Goal: Task Accomplishment & Management: Complete application form

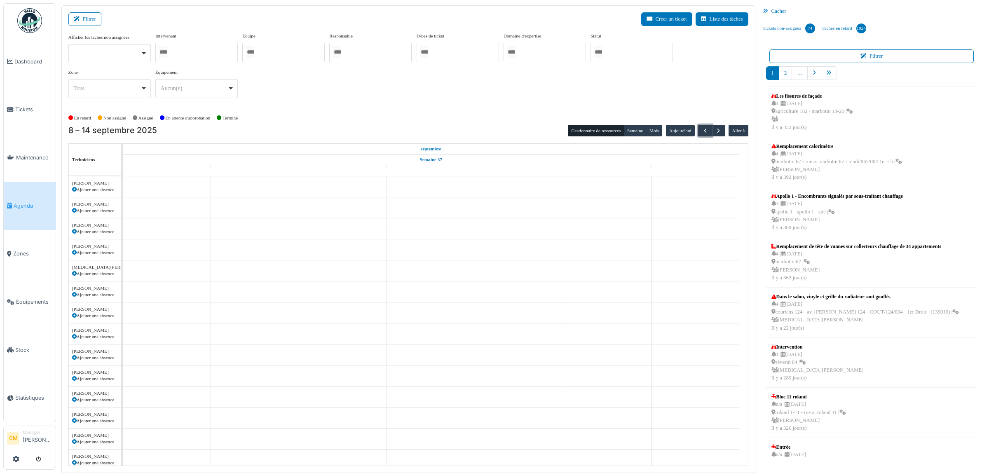
scroll to position [232, 0]
click at [273, 52] on div at bounding box center [283, 52] width 82 height 19
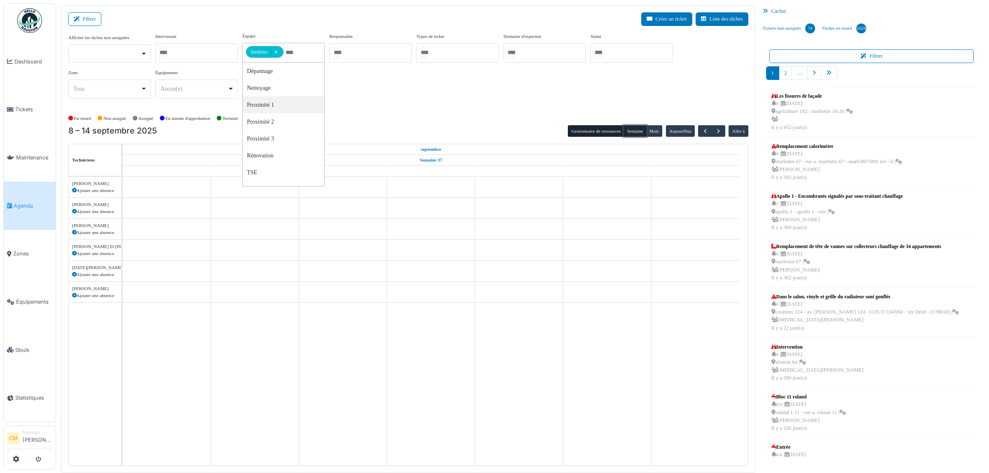
click at [632, 132] on button "Semaine" at bounding box center [635, 131] width 23 height 12
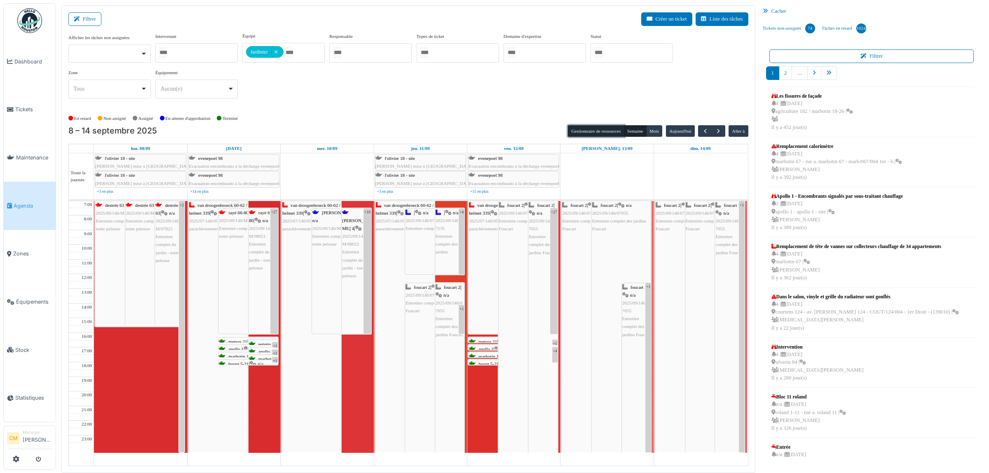
click at [608, 131] on button "Gestionnaire de ressources" at bounding box center [596, 131] width 56 height 12
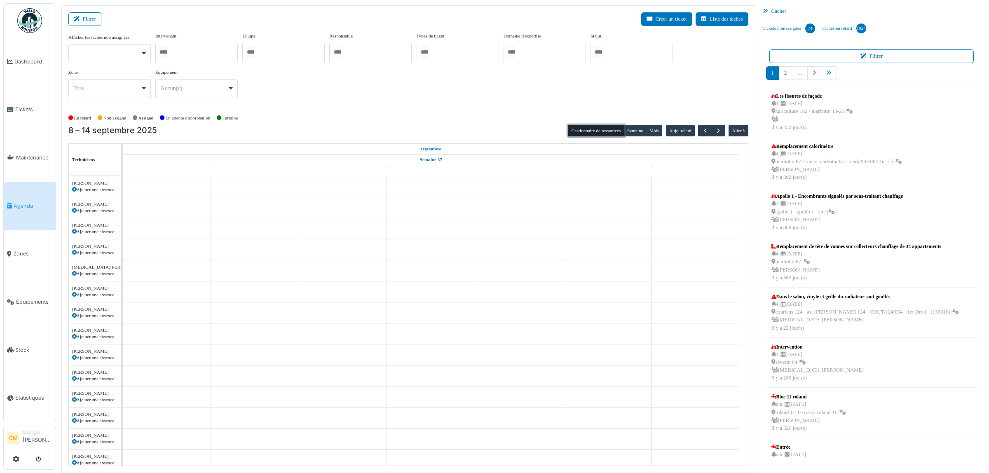
click at [277, 54] on div at bounding box center [283, 52] width 82 height 19
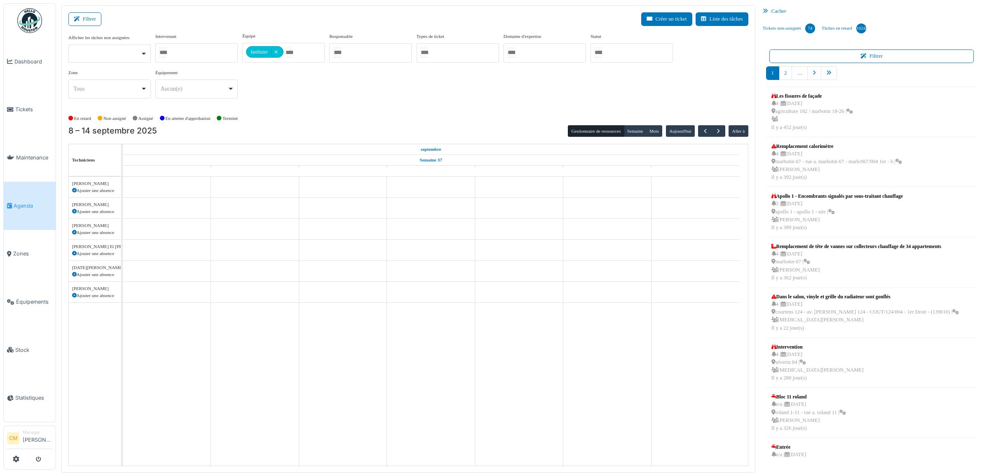
click at [407, 100] on div "Afficher les tâches non assignées Oui Non Intervenant Abdelkader Ouriachi Abdel…" at bounding box center [408, 69] width 680 height 73
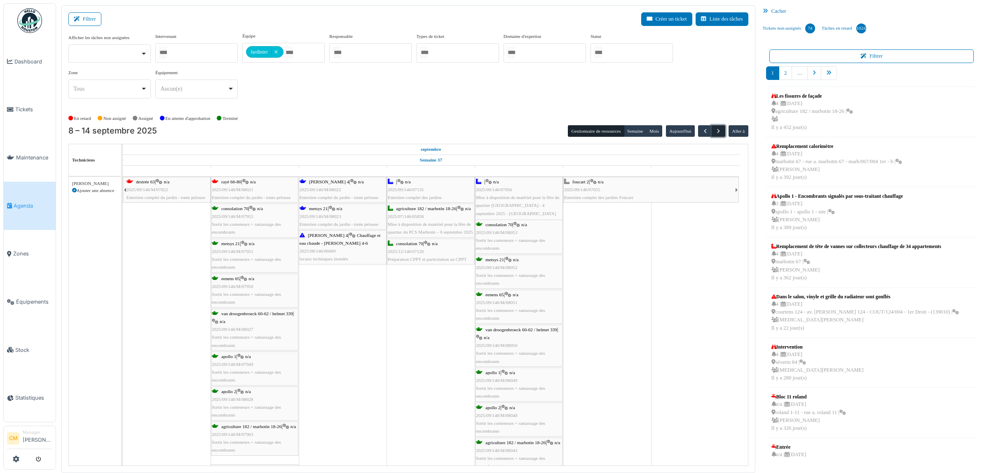
click at [719, 132] on span "button" at bounding box center [718, 131] width 7 height 7
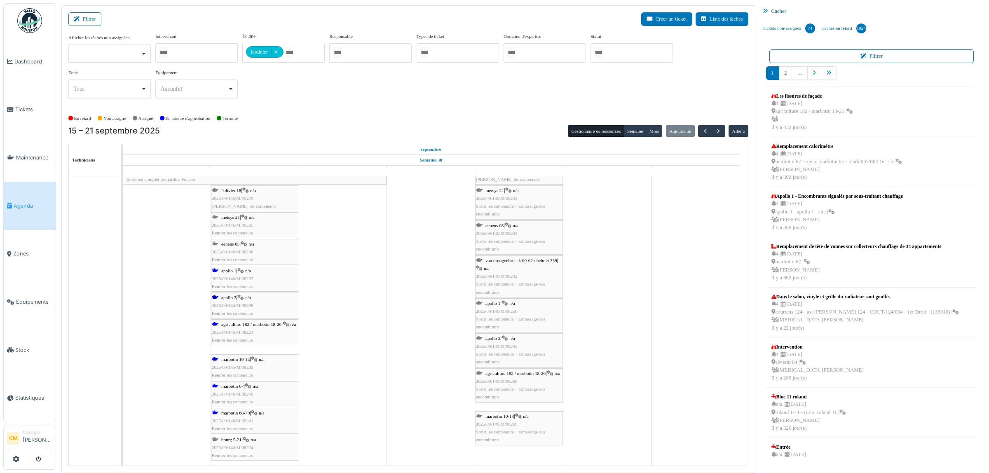
scroll to position [3235, 0]
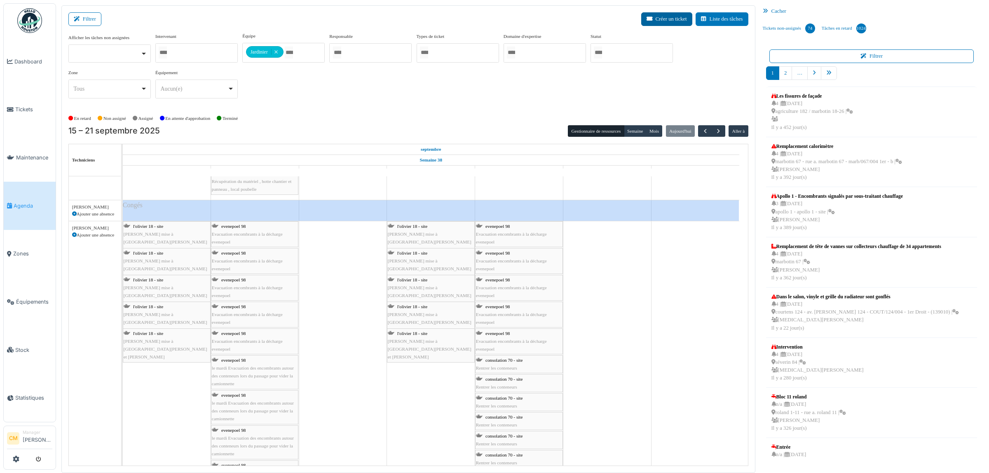
click at [674, 16] on button "Créer un ticket" at bounding box center [666, 19] width 51 height 14
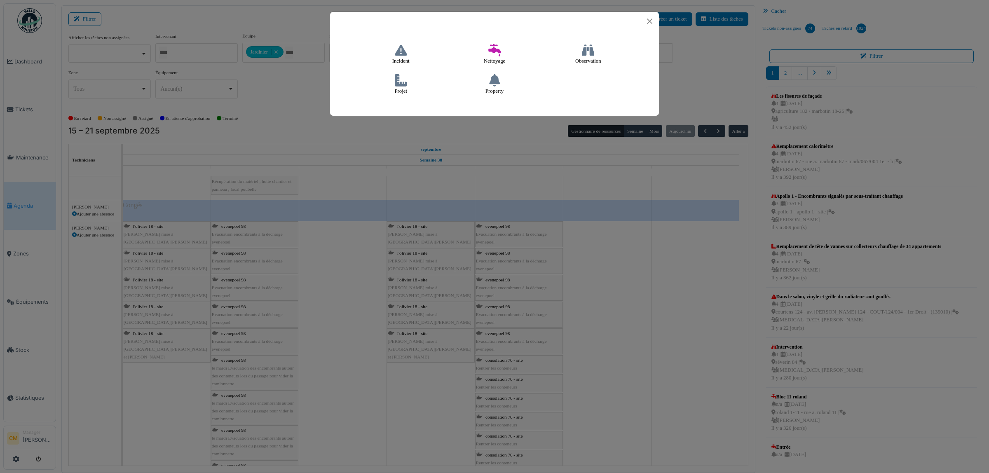
click at [399, 85] on icon at bounding box center [401, 80] width 12 height 12
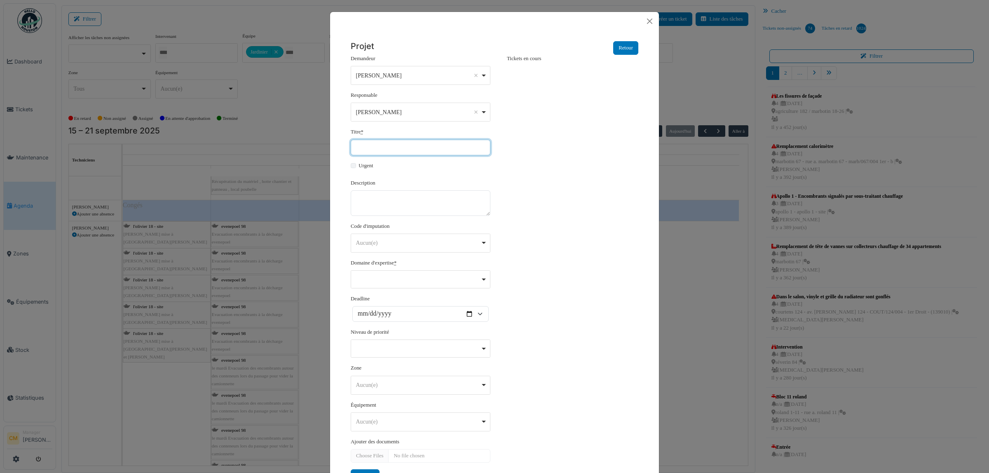
click at [368, 147] on input "Titre *" at bounding box center [421, 148] width 140 height 16
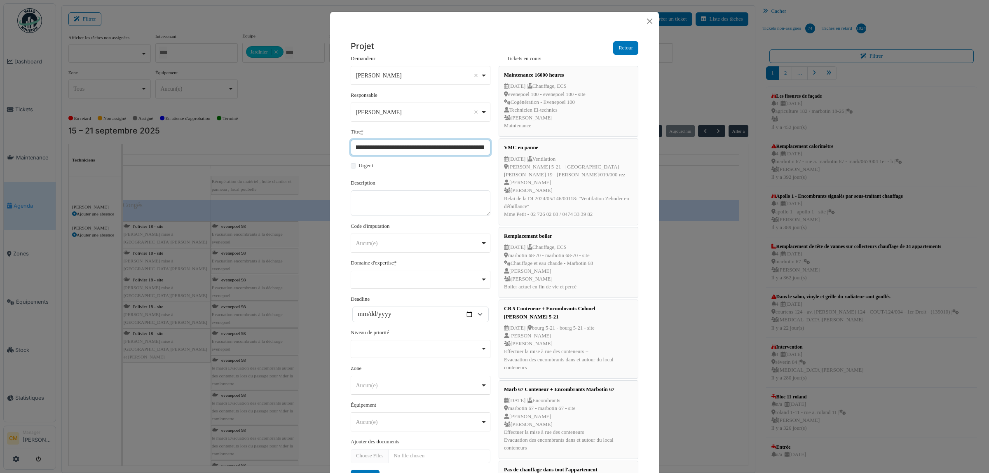
scroll to position [0, 25]
type input "**********"
click at [371, 192] on textarea "Description" at bounding box center [421, 203] width 140 height 26
paste textarea "**********"
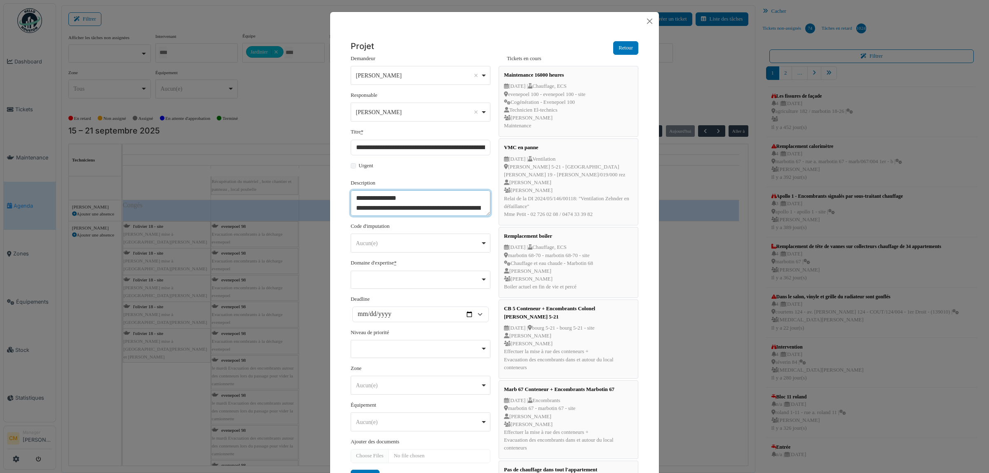
scroll to position [124, 0]
click at [383, 242] on div "Aucun(e) Remove item" at bounding box center [418, 243] width 124 height 9
type textarea "**********"
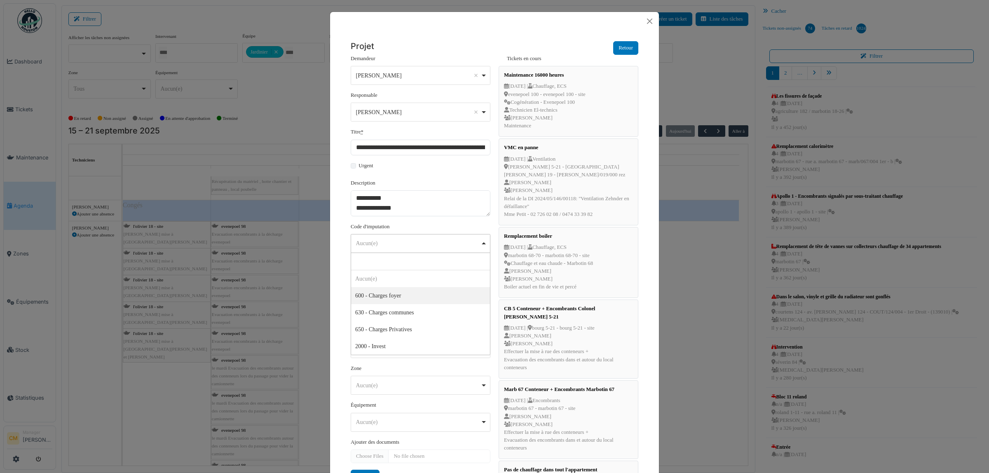
select select "***"
click at [392, 283] on div "Remove item" at bounding box center [421, 280] width 140 height 18
select select "***"
click at [367, 362] on div "Aucun(e) Remove item" at bounding box center [418, 386] width 124 height 9
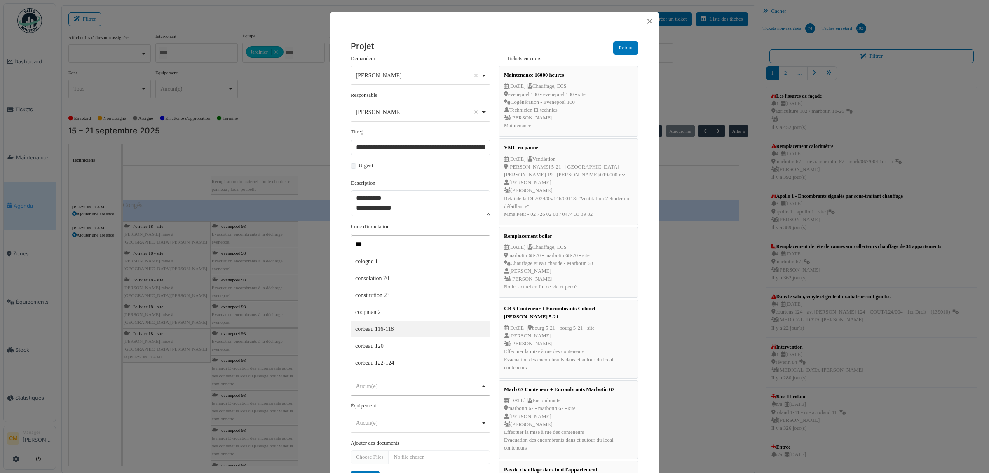
type input "****"
select select "****"
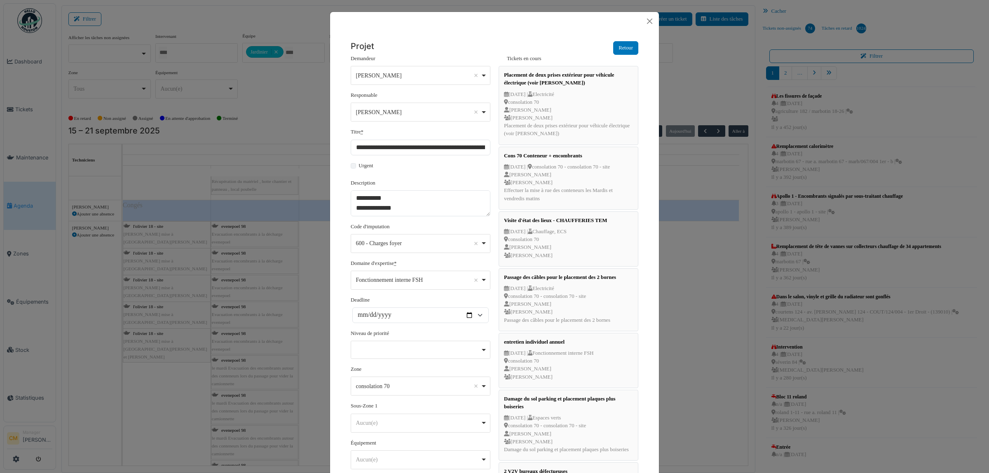
click at [442, 221] on form "**********" at bounding box center [421, 289] width 140 height 468
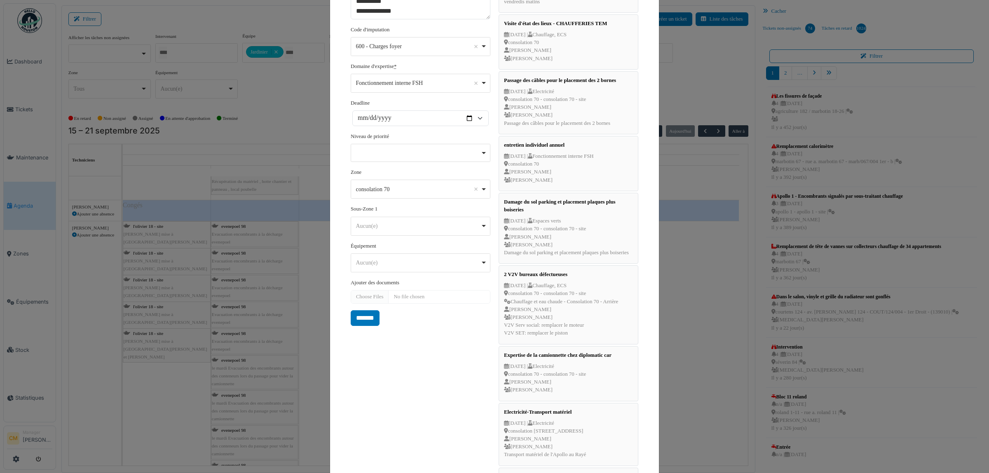
scroll to position [206, 0]
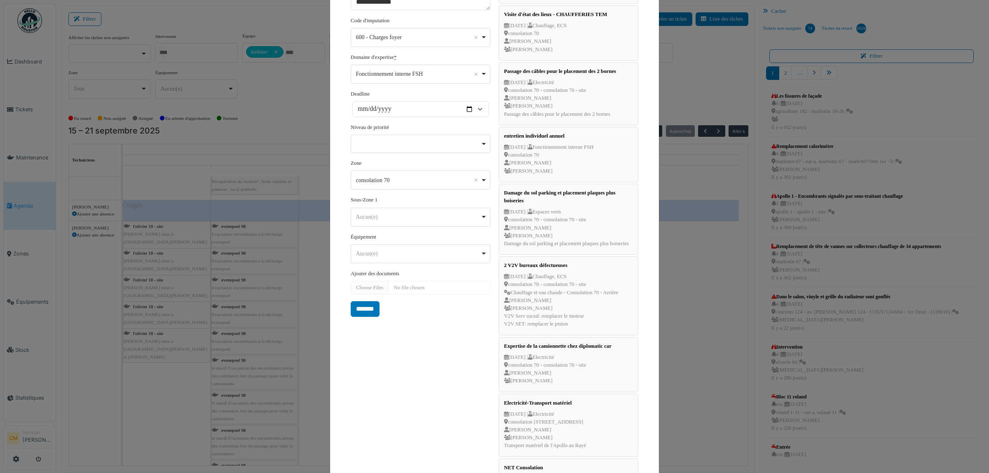
click at [369, 220] on div "Aucun(e) Remove item" at bounding box center [418, 217] width 124 height 9
click at [427, 216] on div "Aucun(e) Remove item" at bounding box center [418, 217] width 124 height 9
click at [359, 311] on input "*******" at bounding box center [365, 309] width 29 height 16
click at [388, 110] on input "Deadline" at bounding box center [420, 109] width 136 height 16
type input "**********"
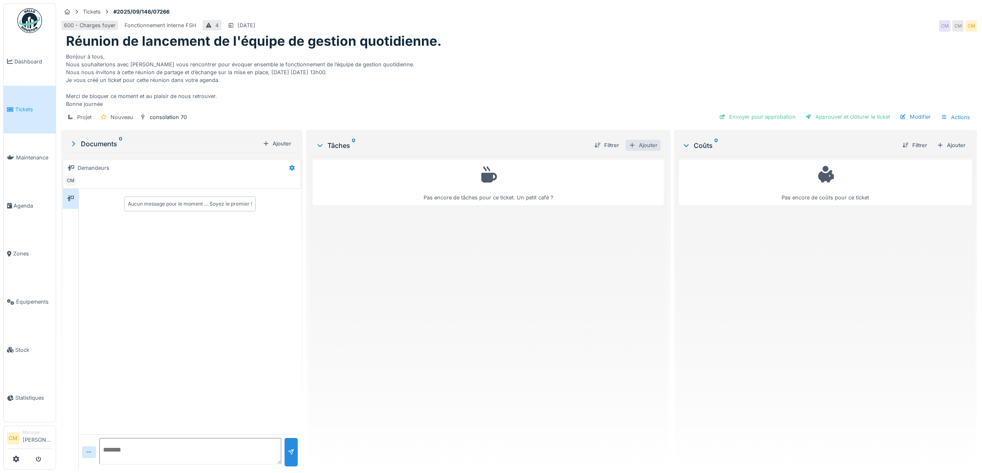
click at [646, 145] on div "Ajouter" at bounding box center [642, 145] width 35 height 11
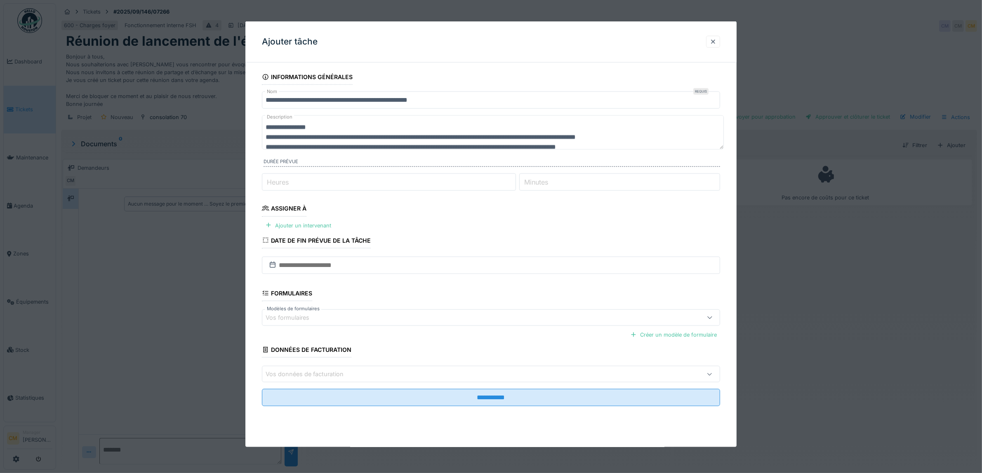
click at [359, 187] on input "Heures" at bounding box center [389, 182] width 254 height 17
type input "*"
click at [305, 226] on div "Ajouter un intervenant" at bounding box center [298, 225] width 73 height 11
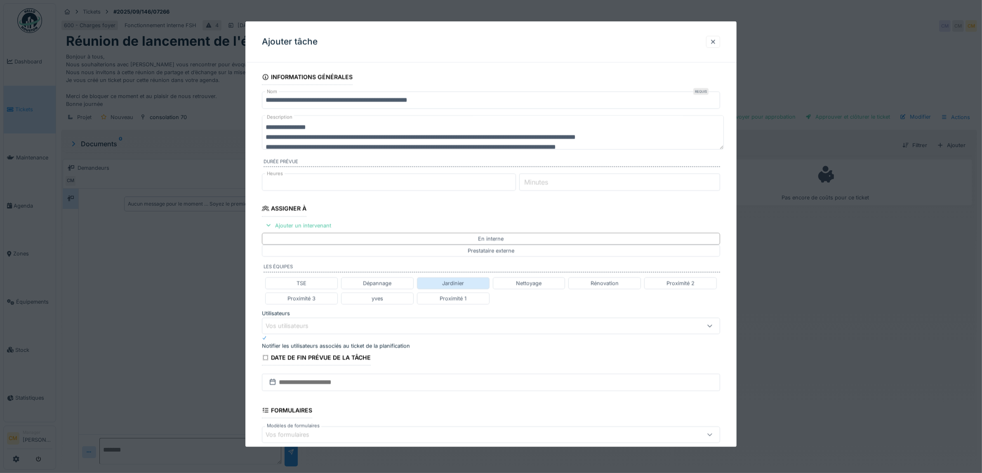
click at [442, 287] on div "Jardinier" at bounding box center [453, 283] width 22 height 8
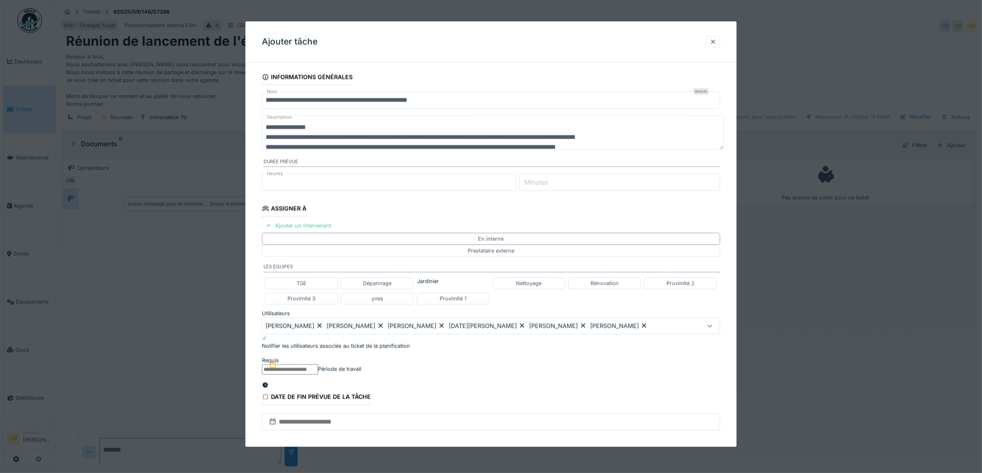
click at [642, 323] on icon at bounding box center [644, 325] width 5 height 5
type input "**********"
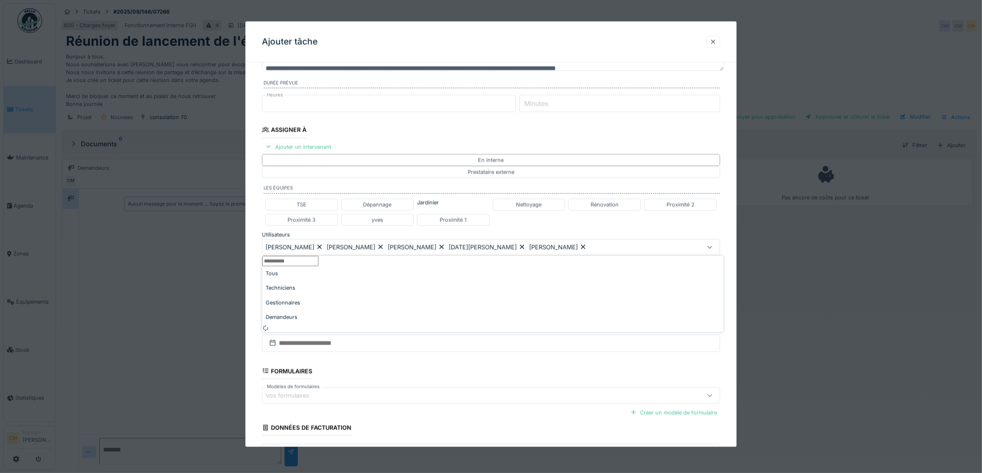
scroll to position [89, 0]
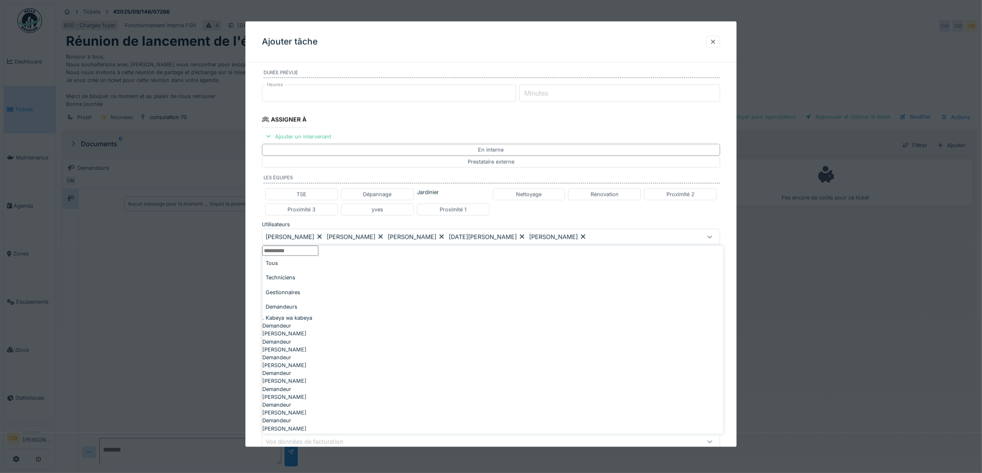
click at [605, 213] on div "TSE Dépannage Jardinier Nettoyage Rénovation Proximité 2 Proximité 3 yves Proxi…" at bounding box center [491, 202] width 458 height 34
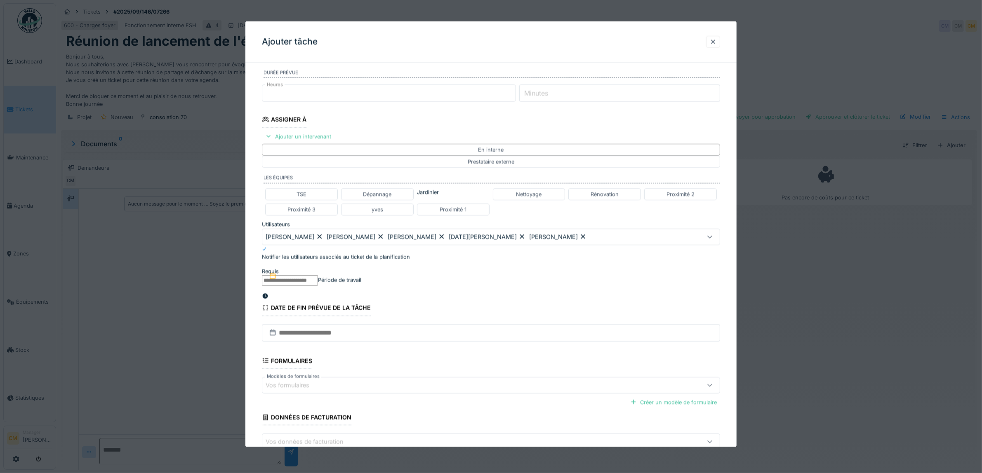
click at [316, 283] on input "text" at bounding box center [290, 280] width 56 height 10
click at [268, 292] on div at bounding box center [265, 296] width 7 height 8
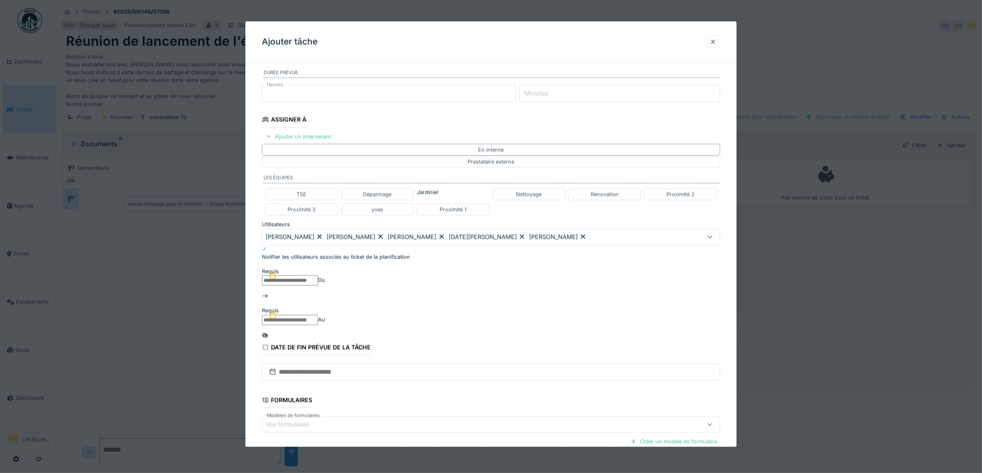
click at [318, 281] on input "text" at bounding box center [290, 280] width 56 height 10
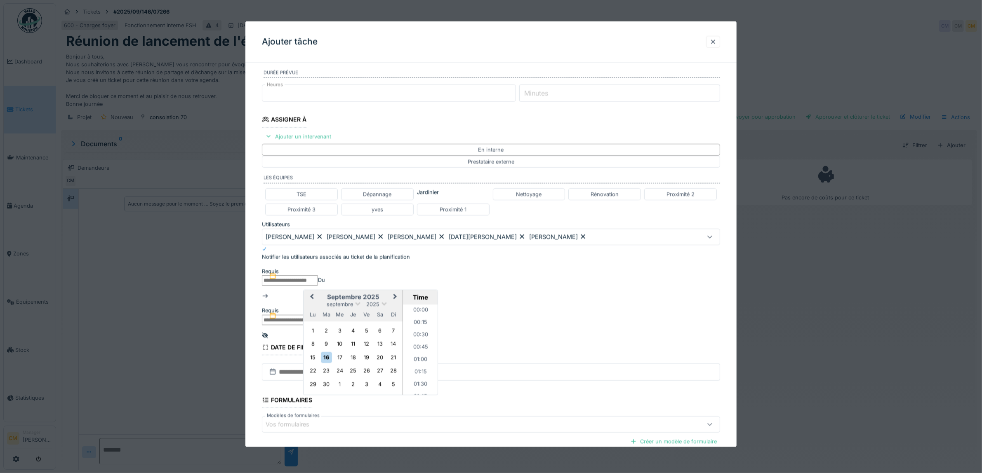
scroll to position [728, 0]
click at [340, 363] on div "17" at bounding box center [339, 357] width 11 height 11
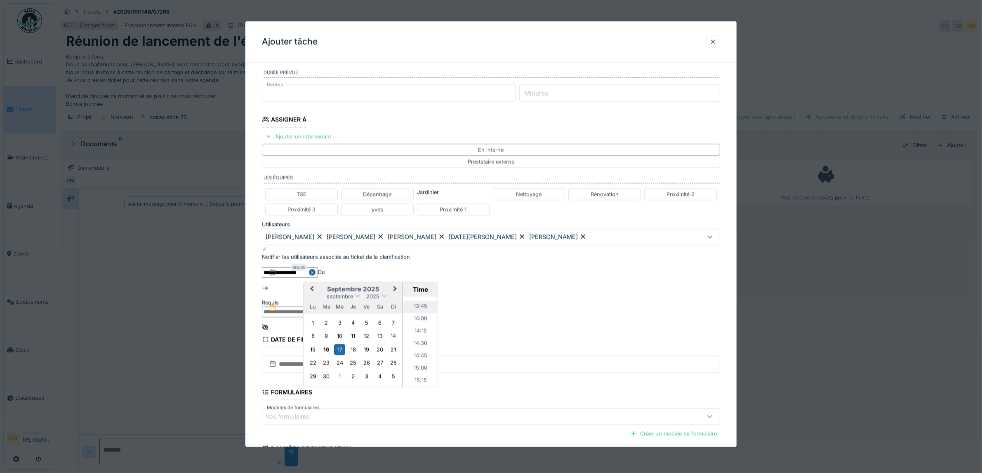
scroll to position [625, 0]
click at [413, 328] on li "13:00" at bounding box center [420, 321] width 35 height 12
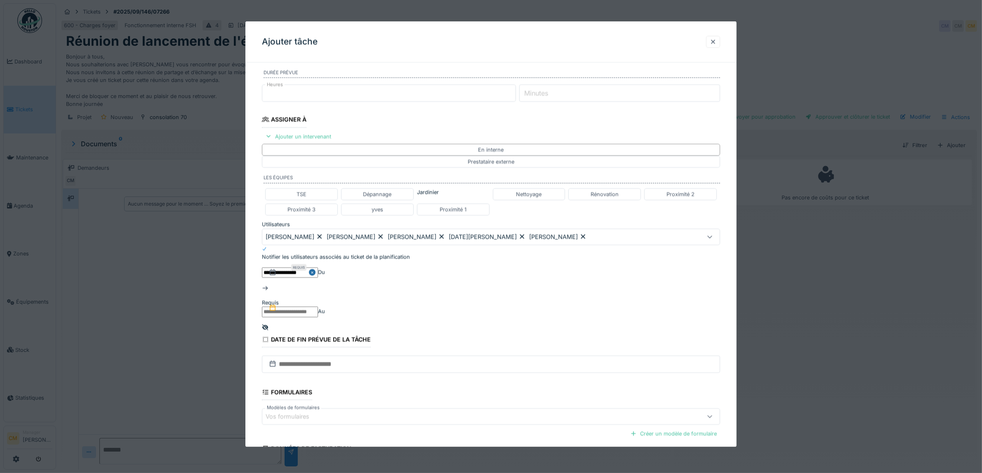
click at [318, 307] on input "text" at bounding box center [290, 312] width 56 height 10
click at [345, 383] on div "17" at bounding box center [339, 388] width 11 height 11
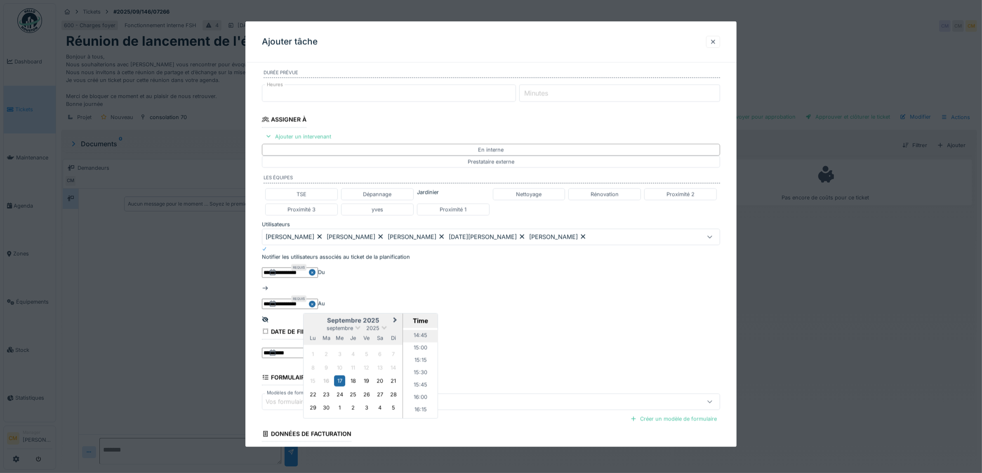
scroll to position [676, 0]
click at [438, 345] on li "14:00" at bounding box center [420, 351] width 35 height 12
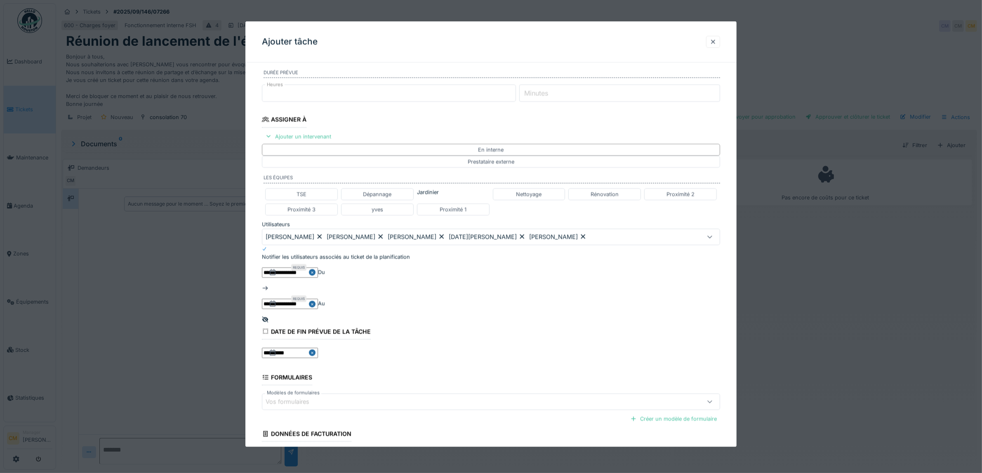
scroll to position [137, 0]
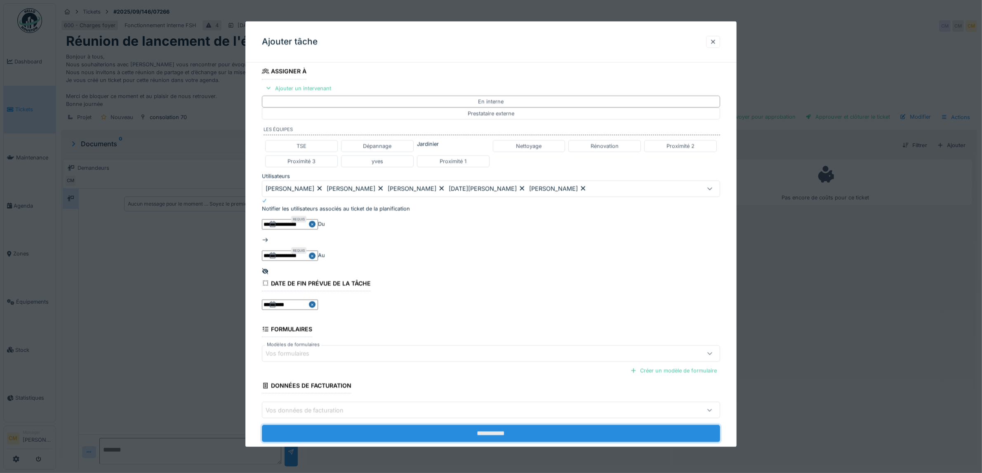
click at [482, 425] on input "**********" at bounding box center [491, 433] width 458 height 17
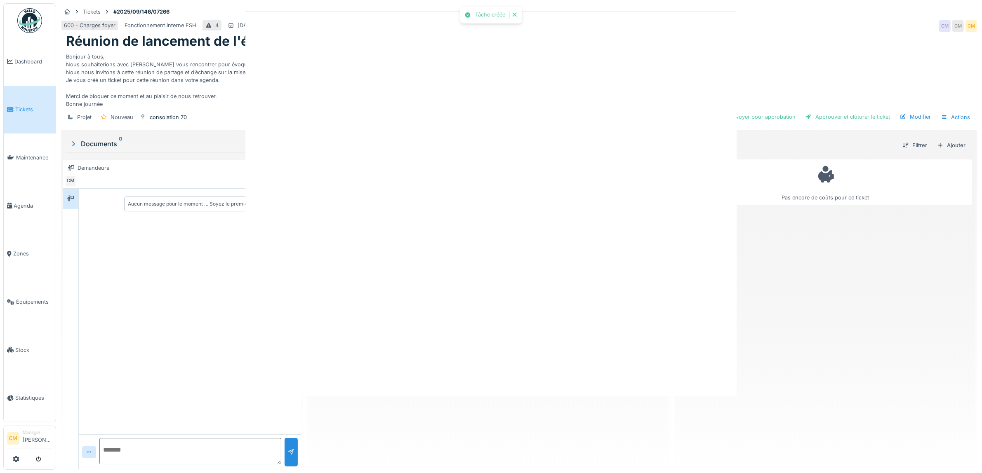
scroll to position [0, 0]
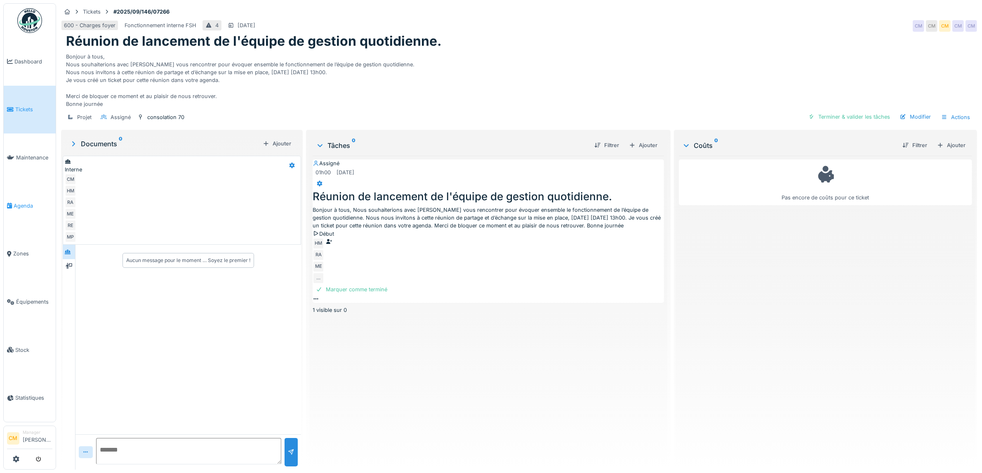
click at [19, 202] on span "Agenda" at bounding box center [33, 206] width 39 height 8
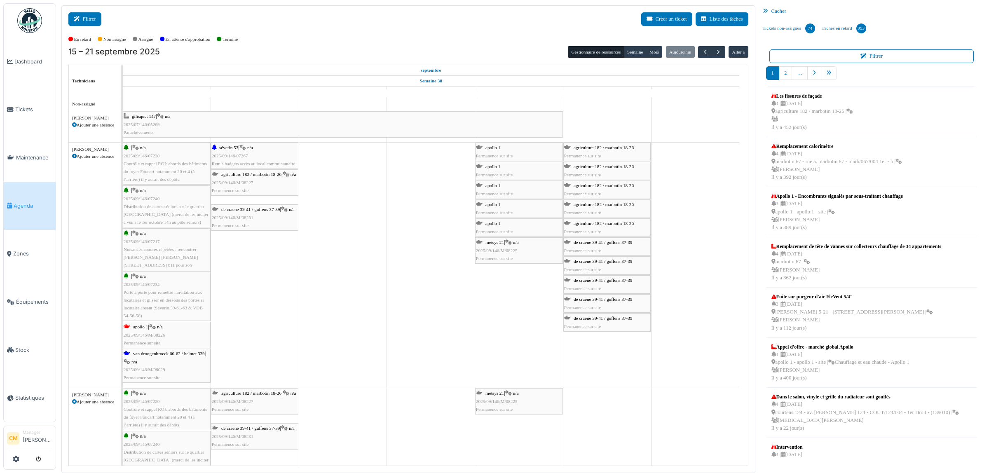
click at [85, 22] on button "Filtrer" at bounding box center [84, 19] width 33 height 14
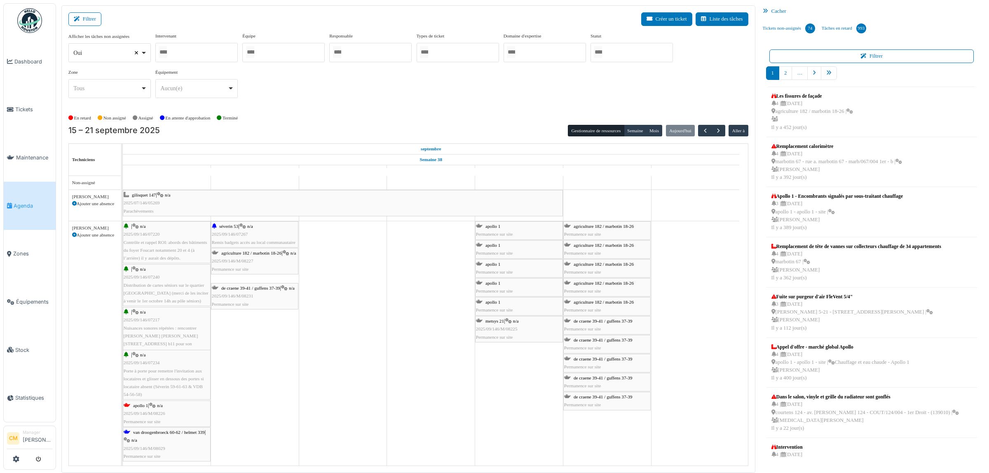
select select
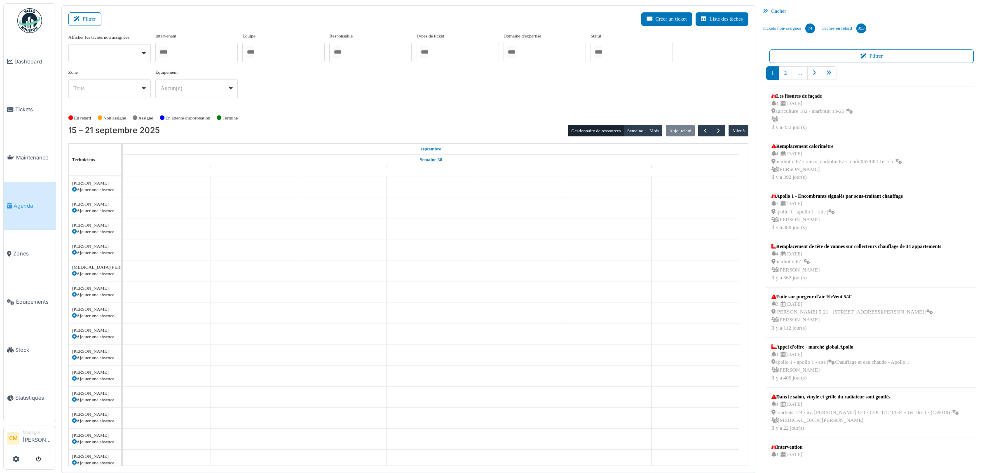
click at [175, 54] on div at bounding box center [196, 52] width 82 height 19
type input "******"
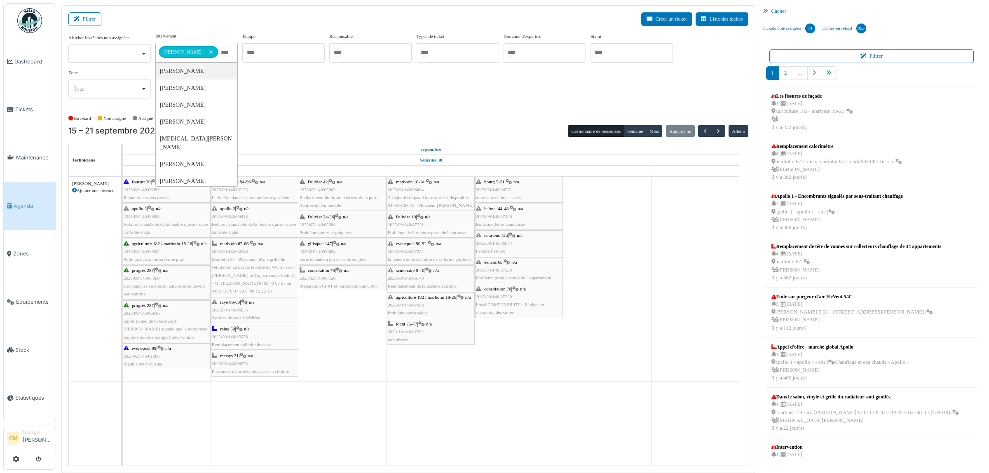
click at [420, 109] on div "**********" at bounding box center [408, 72] width 680 height 79
click at [244, 197] on span "La fenêtre dans le salon ne ferme pas bien" at bounding box center [251, 197] width 78 height 5
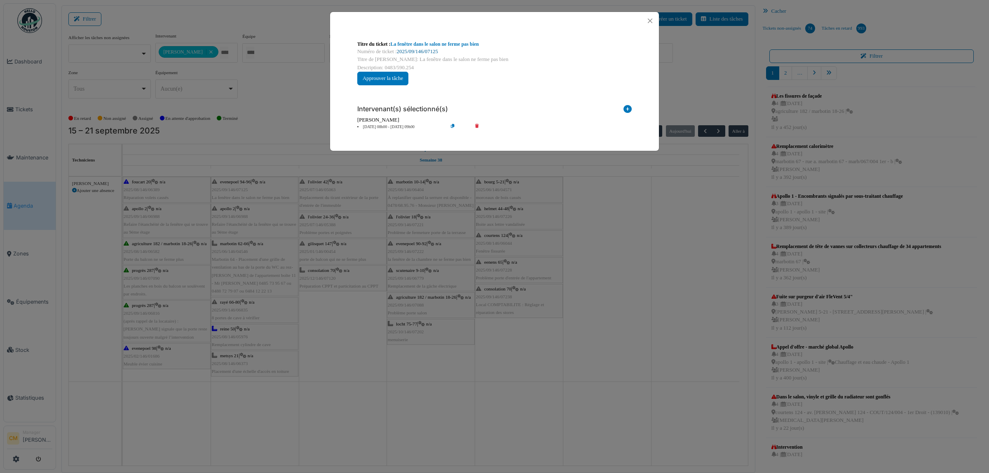
click at [427, 52] on link "2025/09/146/07125" at bounding box center [417, 52] width 41 height 6
click at [650, 19] on button "Close" at bounding box center [650, 20] width 11 height 11
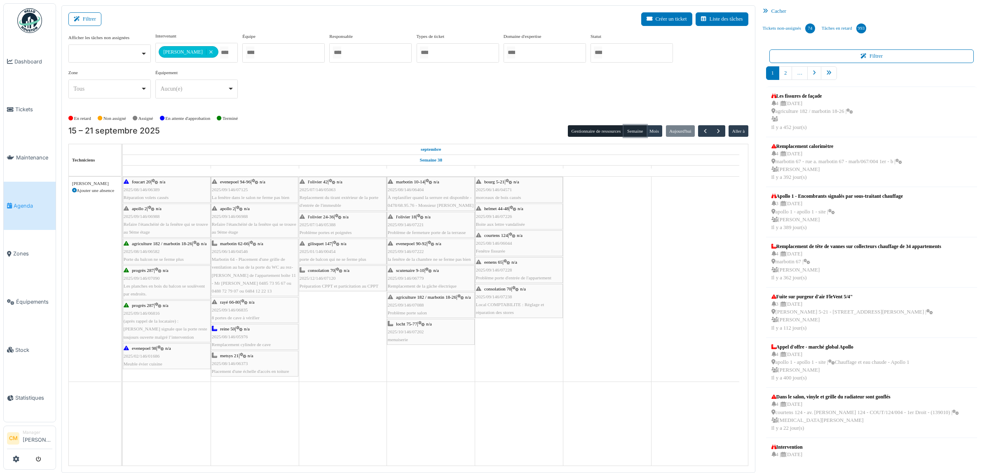
click at [634, 132] on button "Semaine" at bounding box center [635, 131] width 23 height 12
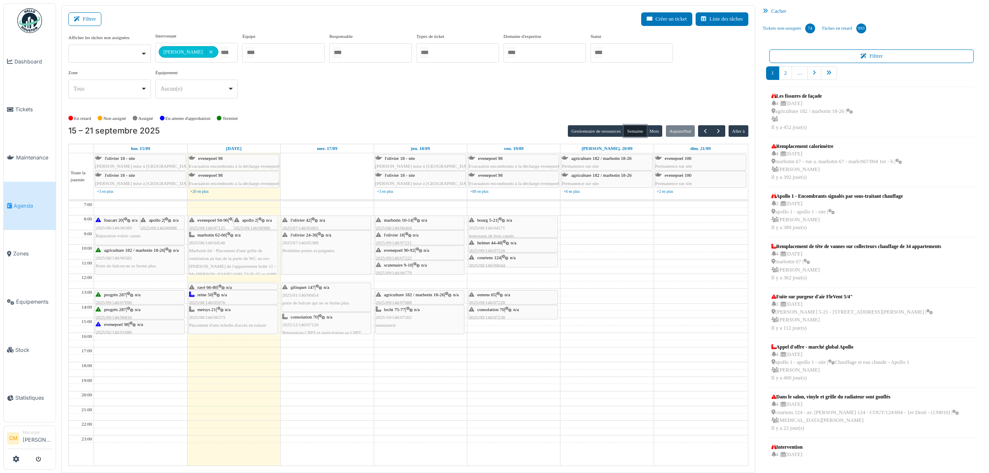
click at [201, 286] on span "rayé 66-80" at bounding box center [207, 287] width 20 height 5
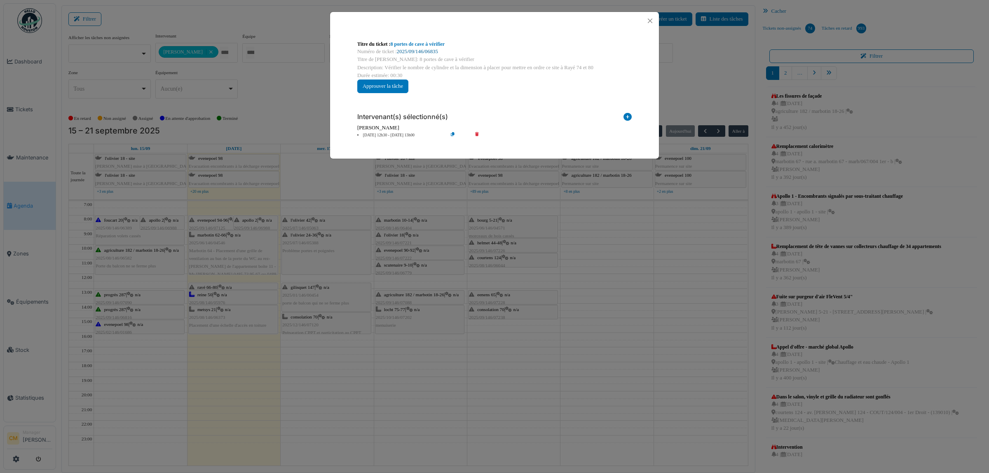
click at [422, 52] on link "2025/09/146/06835" at bounding box center [417, 52] width 41 height 6
click at [653, 21] on button "Close" at bounding box center [650, 20] width 11 height 11
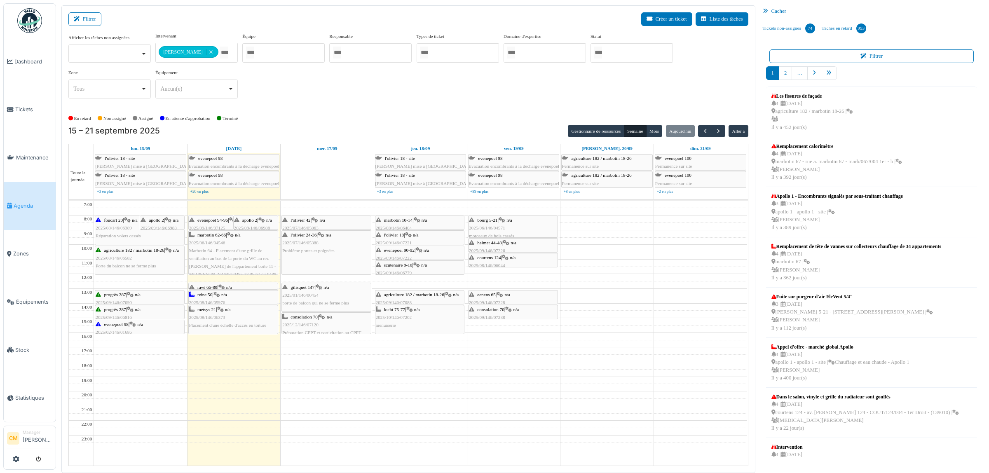
click at [211, 320] on span "2025/08/146/06373" at bounding box center [207, 317] width 36 height 5
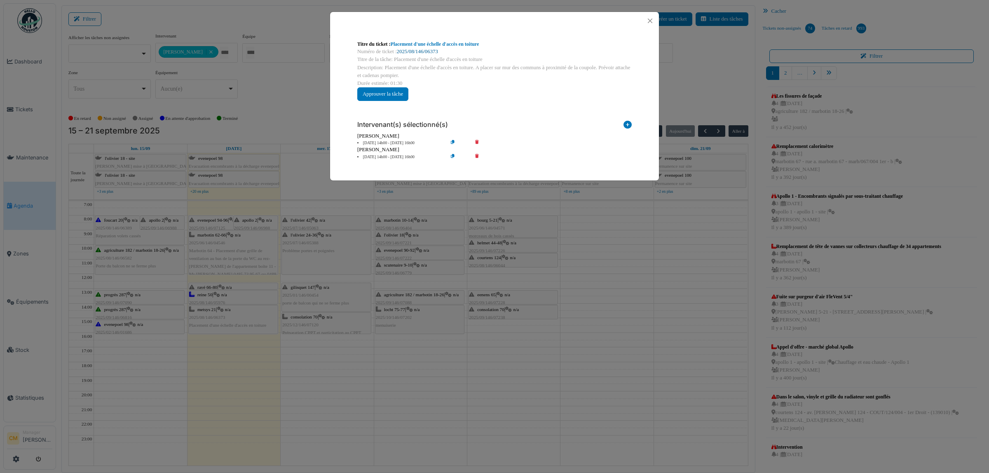
click at [424, 52] on link "2025/08/146/06373" at bounding box center [417, 52] width 41 height 6
click at [651, 21] on button "Close" at bounding box center [650, 20] width 11 height 11
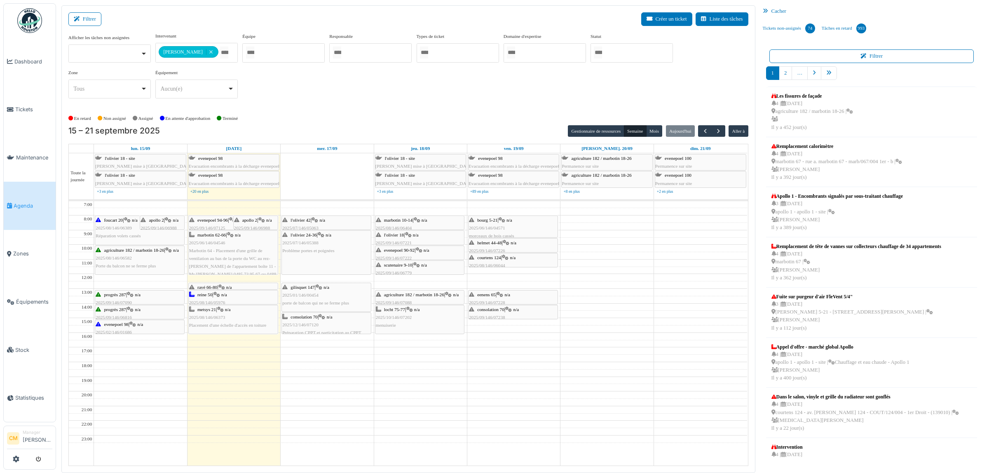
click at [211, 242] on span "2025/06/146/04546" at bounding box center [207, 242] width 36 height 5
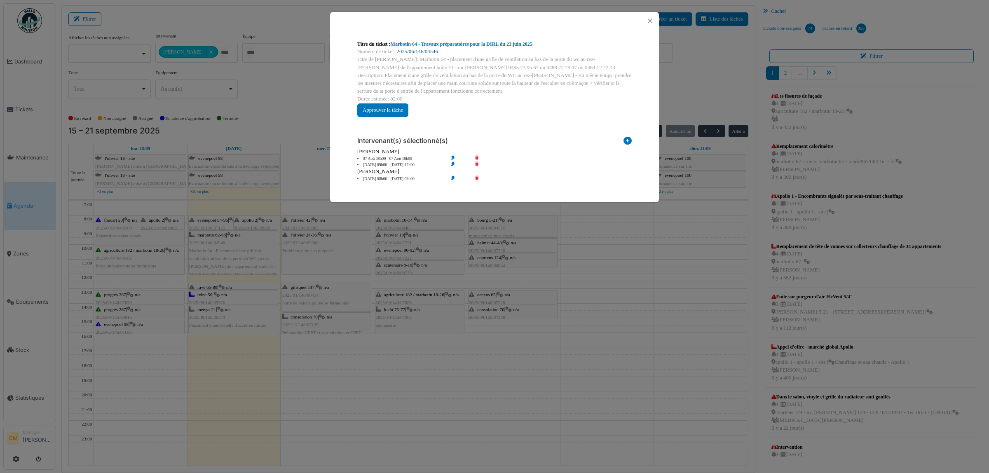
click at [420, 54] on link "2025/06/146/04546" at bounding box center [417, 52] width 41 height 6
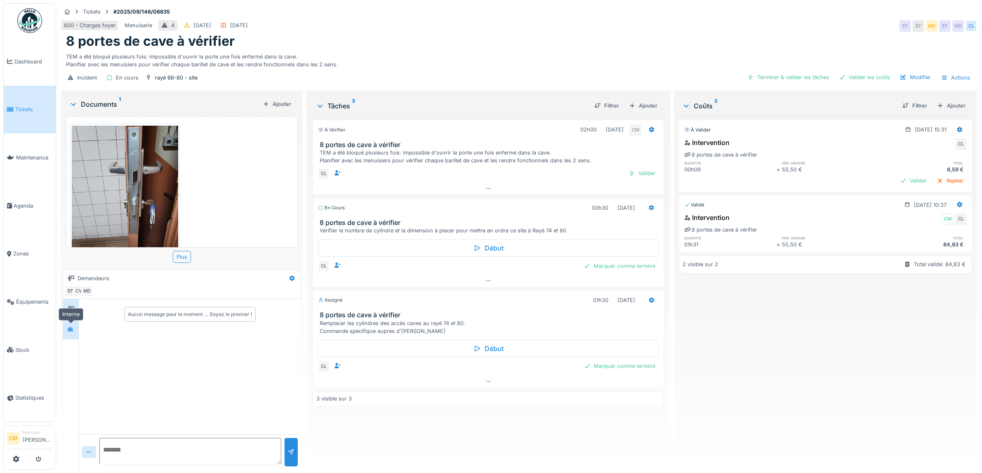
click at [72, 329] on icon at bounding box center [70, 329] width 7 height 5
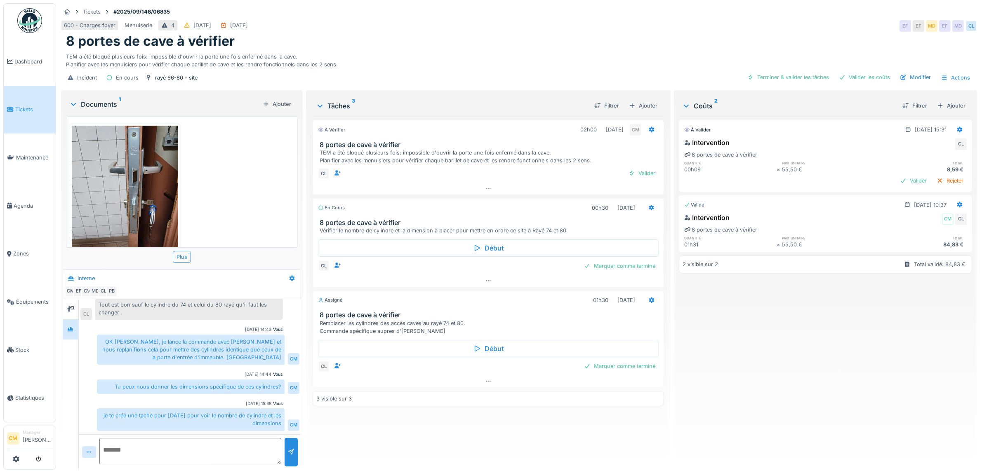
scroll to position [7, 0]
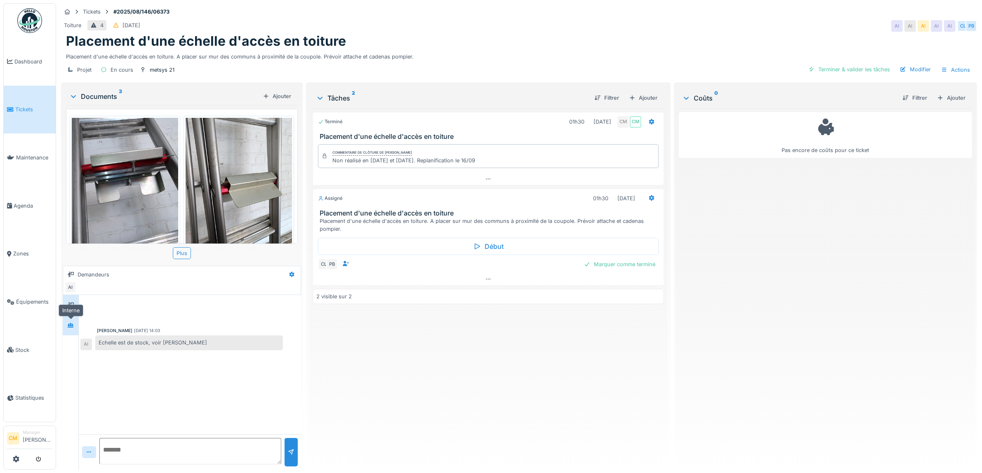
click at [72, 322] on div at bounding box center [70, 326] width 7 height 8
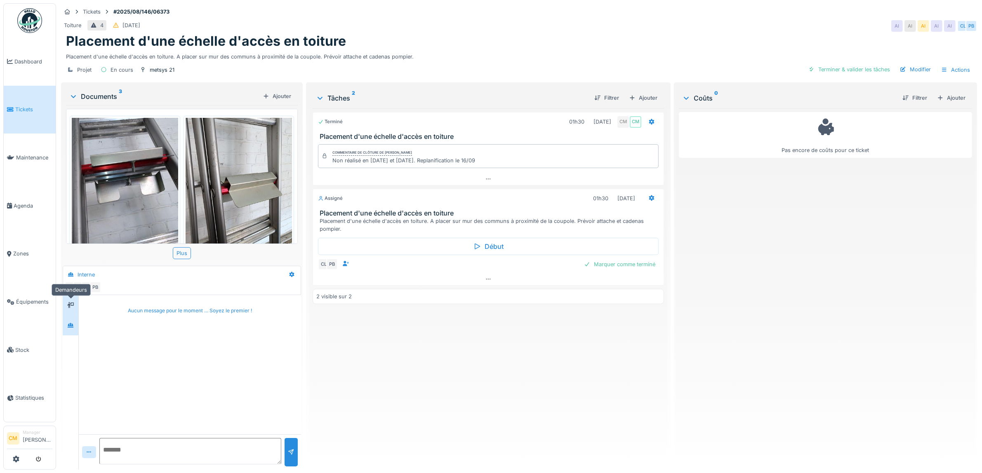
click at [67, 303] on icon at bounding box center [70, 305] width 7 height 5
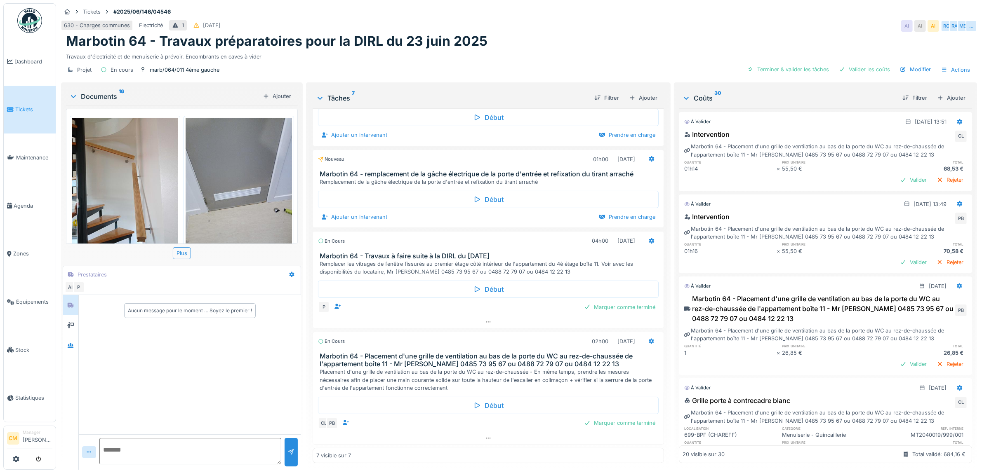
scroll to position [207, 0]
